Goal: Task Accomplishment & Management: Use online tool/utility

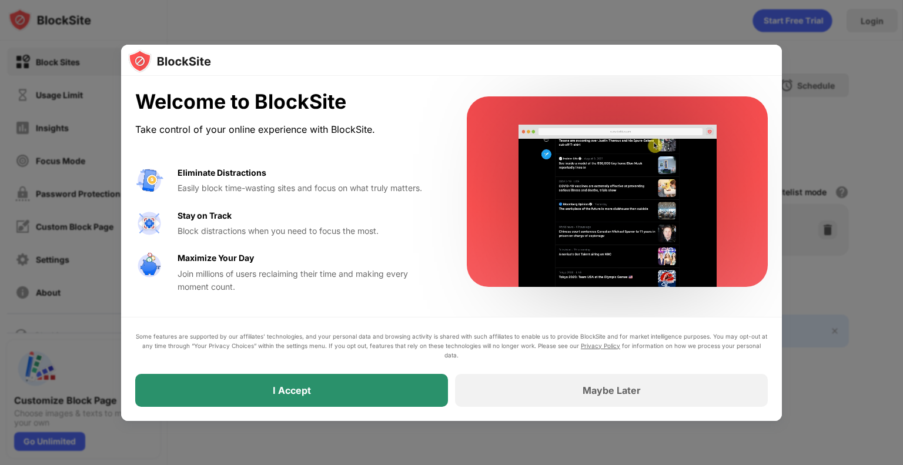
click at [321, 378] on div "I Accept" at bounding box center [291, 390] width 313 height 33
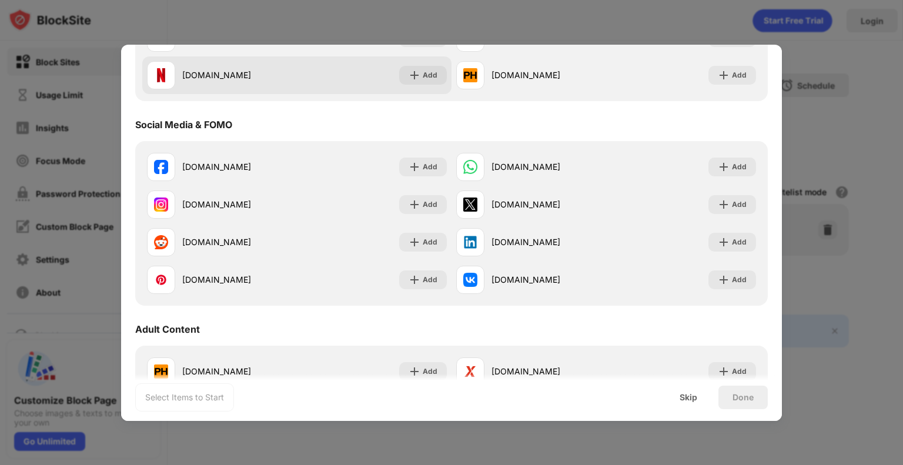
scroll to position [294, 0]
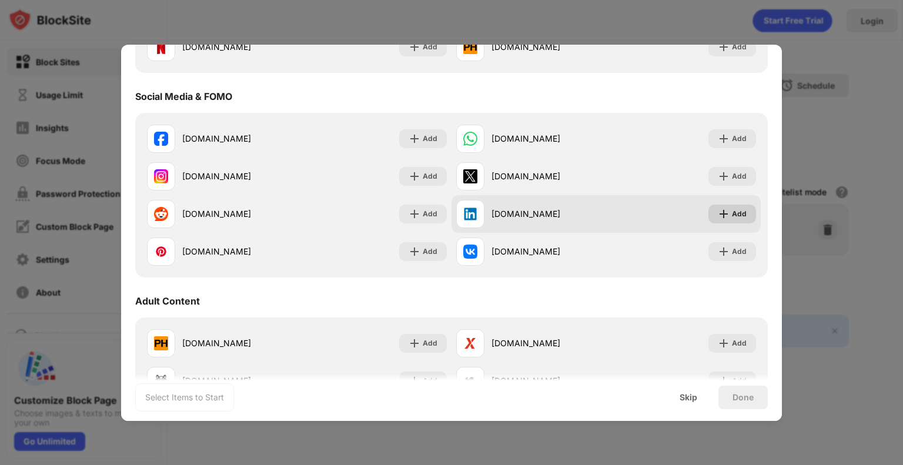
click at [738, 213] on div "Add" at bounding box center [739, 214] width 15 height 12
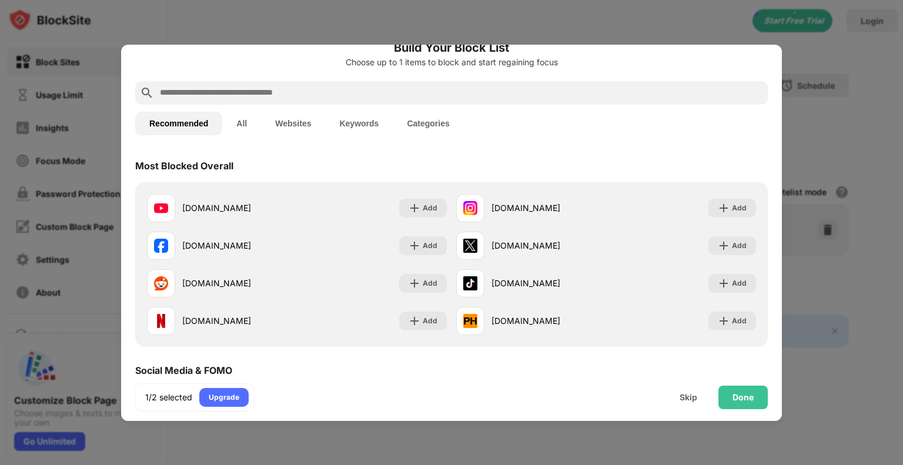
scroll to position [0, 0]
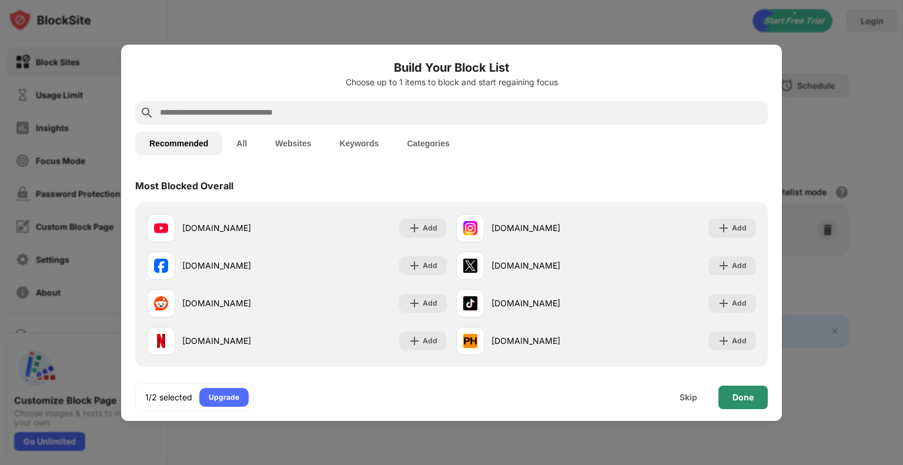
click at [756, 402] on div "Done" at bounding box center [743, 398] width 49 height 24
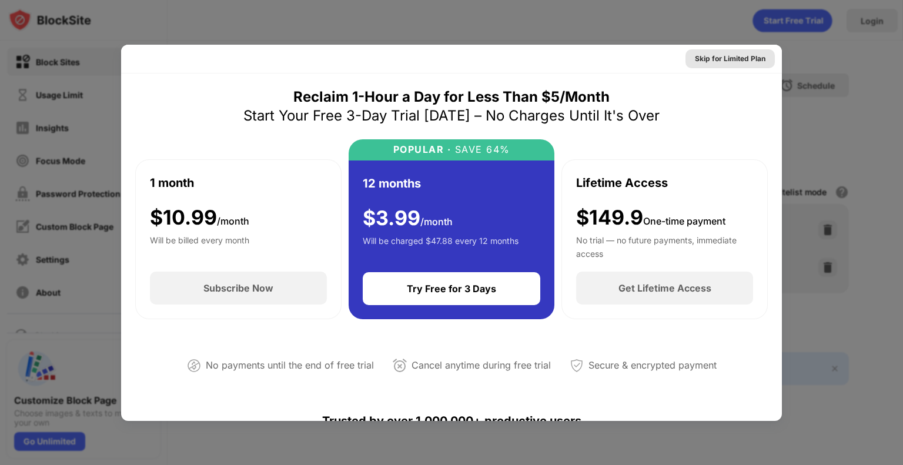
click at [735, 63] on div "Skip for Limited Plan" at bounding box center [730, 59] width 71 height 12
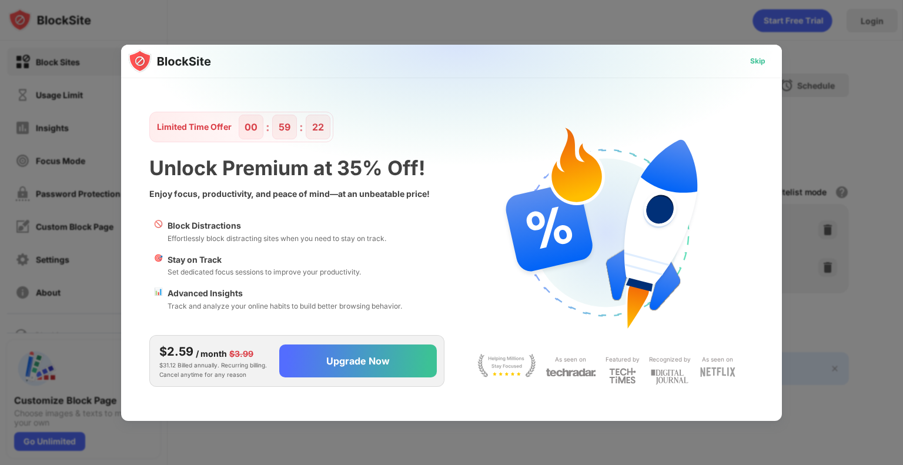
click at [753, 60] on div "Skip" at bounding box center [757, 61] width 15 height 12
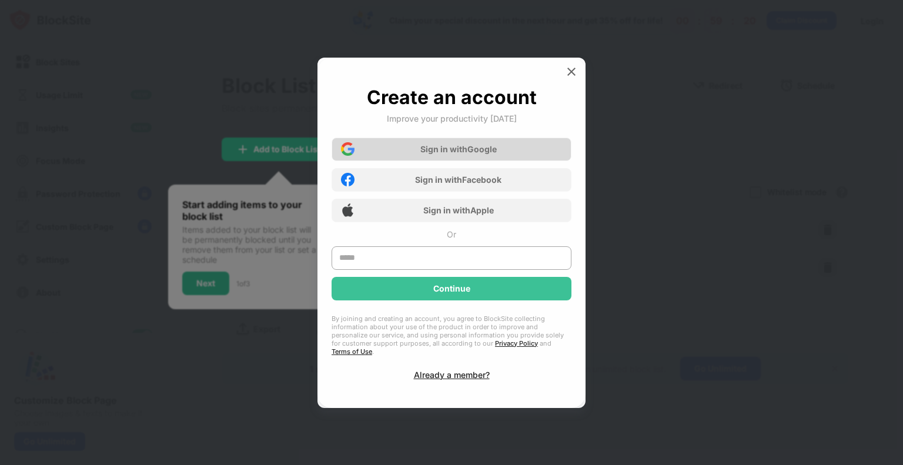
click at [508, 157] on div "Sign in with Google" at bounding box center [452, 150] width 240 height 24
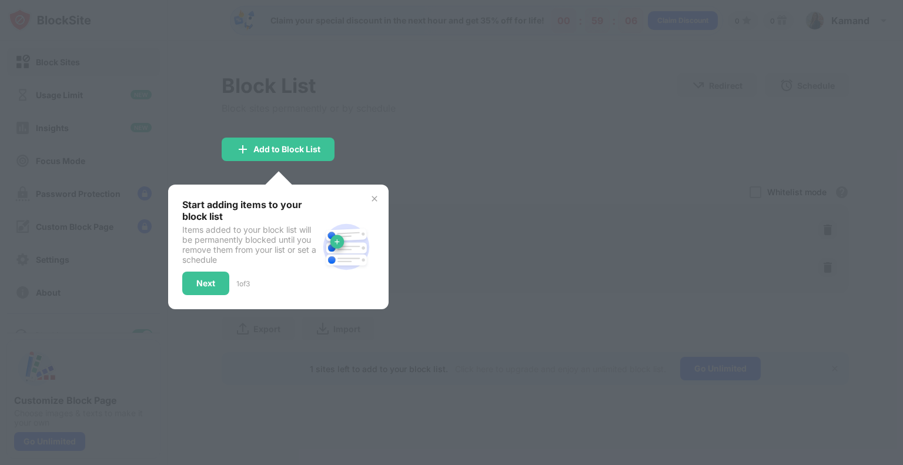
click at [211, 282] on div "Next" at bounding box center [205, 283] width 19 height 9
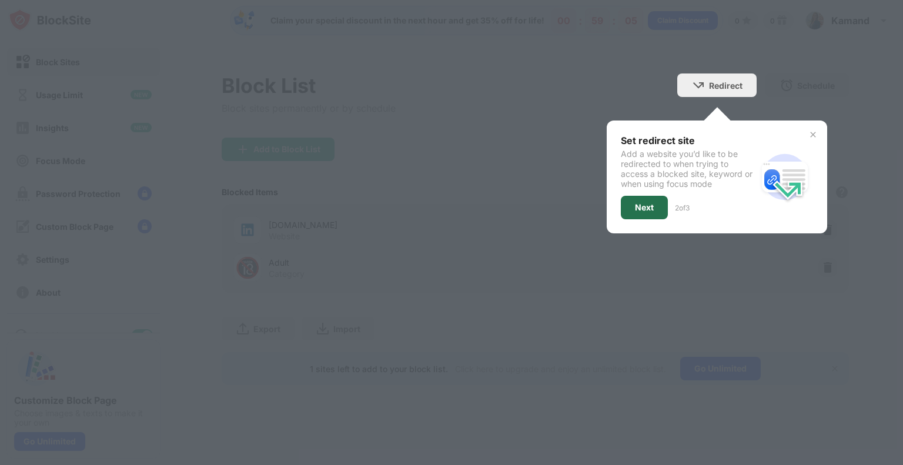
click at [628, 216] on div "Next" at bounding box center [644, 208] width 47 height 24
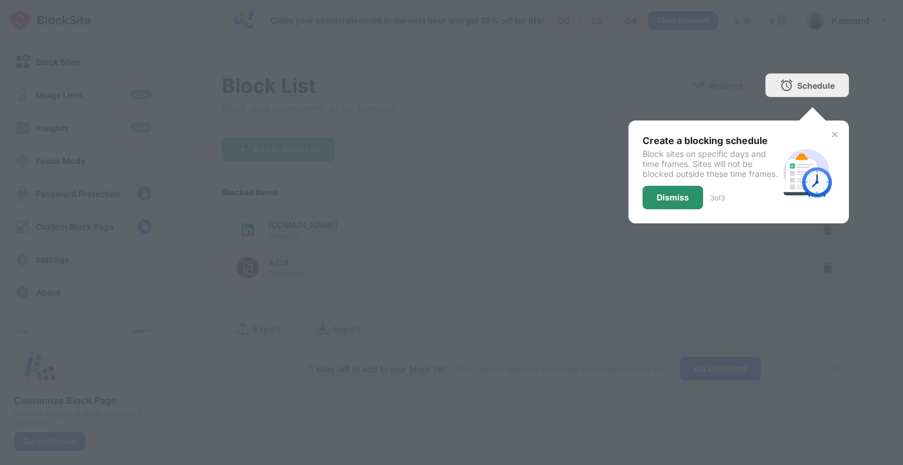
click at [679, 202] on div "Dismiss" at bounding box center [673, 197] width 32 height 9
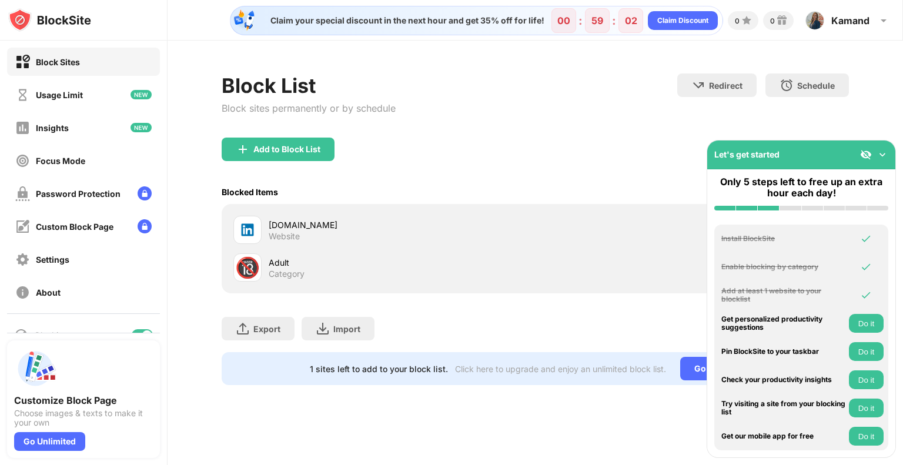
click at [881, 155] on img at bounding box center [883, 155] width 12 height 12
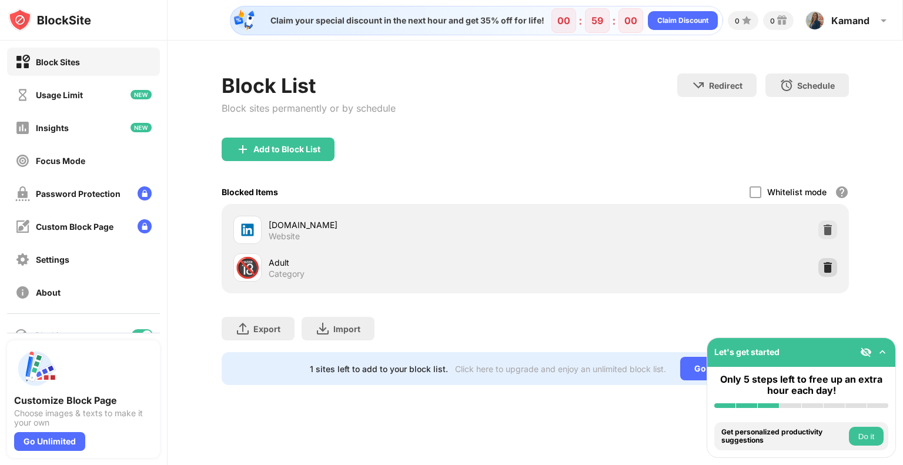
click at [829, 268] on img at bounding box center [828, 268] width 12 height 12
